Goal: Navigation & Orientation: Find specific page/section

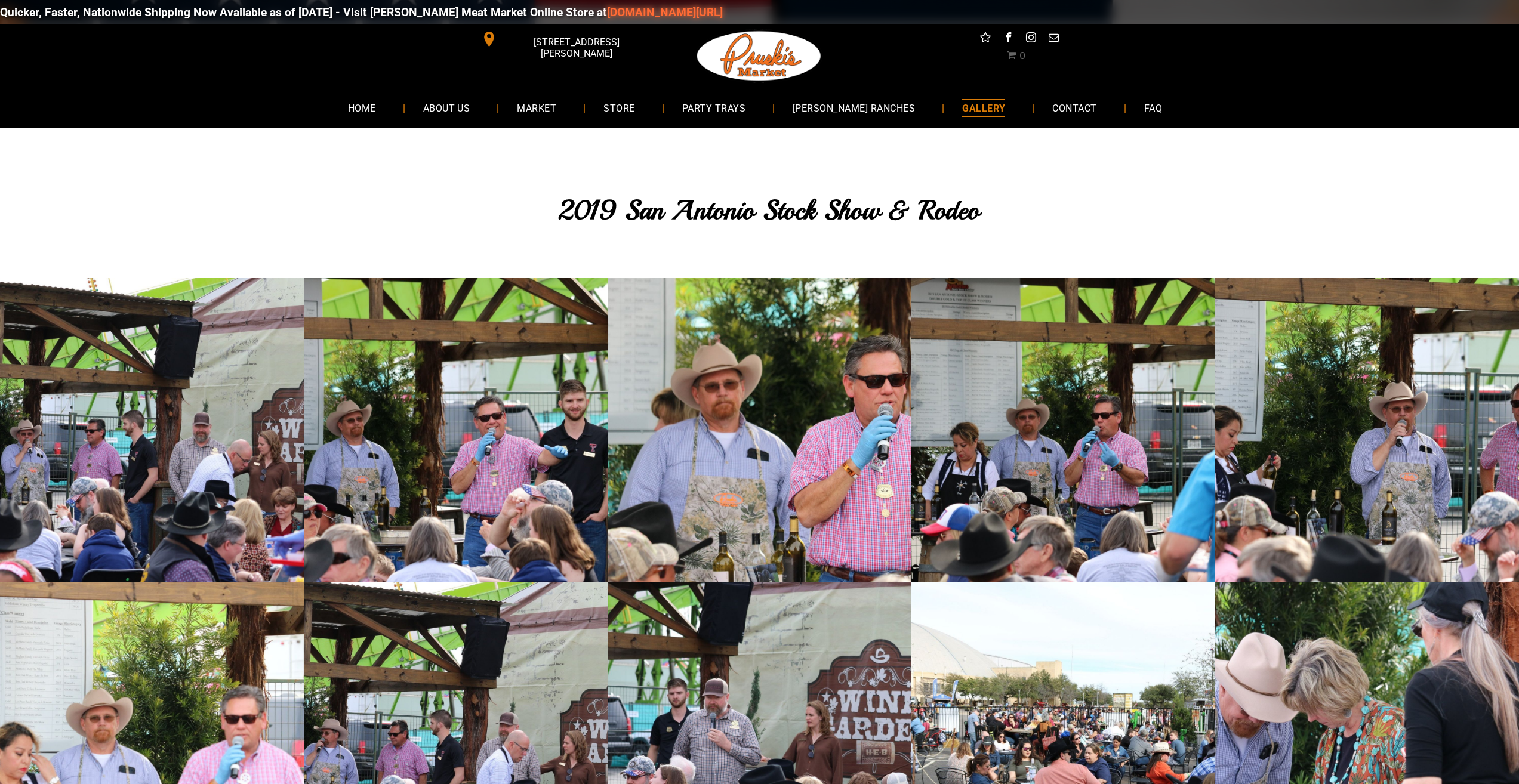
click at [963, 115] on span "GALLERY" at bounding box center [984, 107] width 43 height 17
click at [768, 8] on div "Quicker, Faster, Nationwide Shipping Now Available as of 8-19-2025 - Visit Prus…" at bounding box center [760, 12] width 1519 height 36
click at [1125, 117] on link "FAQ" at bounding box center [1152, 108] width 54 height 32
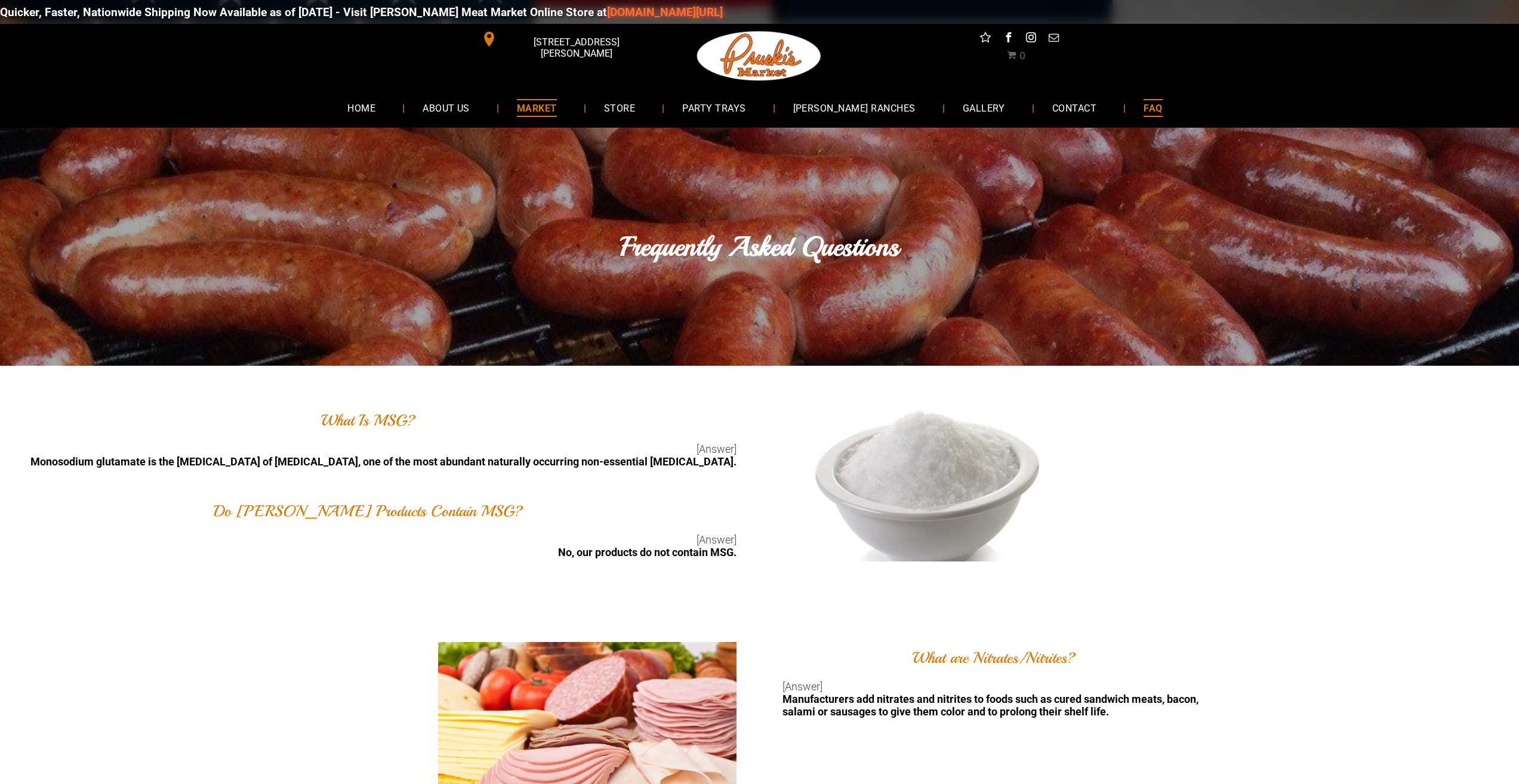
click at [575, 95] on link "MARKET" at bounding box center [536, 108] width 76 height 32
